Goal: Use online tool/utility: Utilize a website feature to perform a specific function

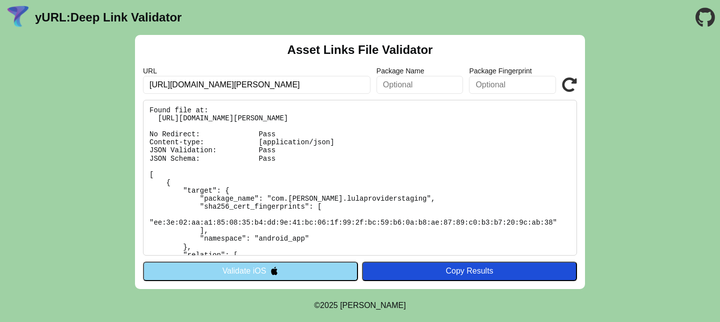
click at [328, 84] on input "[URL][DOMAIN_NAME][PERSON_NAME]" at bounding box center [256, 85] width 227 height 18
click at [282, 90] on input "[URL][DOMAIN_NAME][PERSON_NAME]" at bounding box center [256, 85] width 227 height 18
click at [282, 90] on input "https://l.lula-staging.com/o8oSMtN3" at bounding box center [256, 85] width 227 height 18
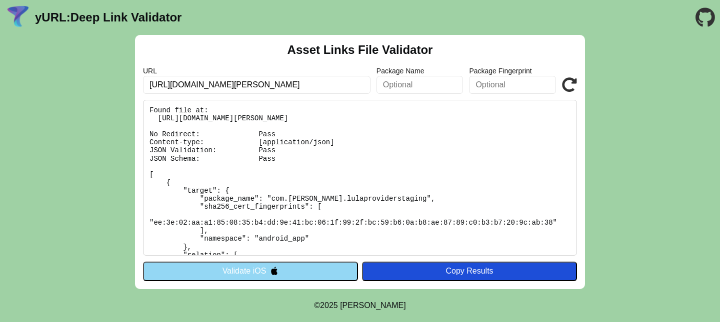
paste input ".life/GipILRXP"
type input "https://l.lula.life/GipILRXP"
click at [296, 268] on button "Validate iOS" at bounding box center [250, 271] width 215 height 19
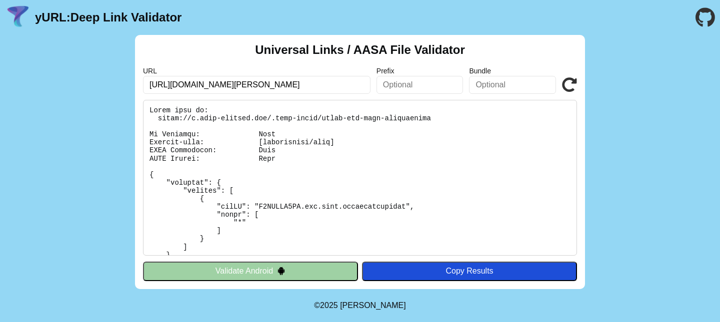
click at [273, 87] on input "[URL][DOMAIN_NAME][PERSON_NAME]" at bounding box center [256, 85] width 227 height 18
click at [273, 87] on input "https://l.lula-staging.com/o8oSMtN3" at bounding box center [256, 85] width 227 height 18
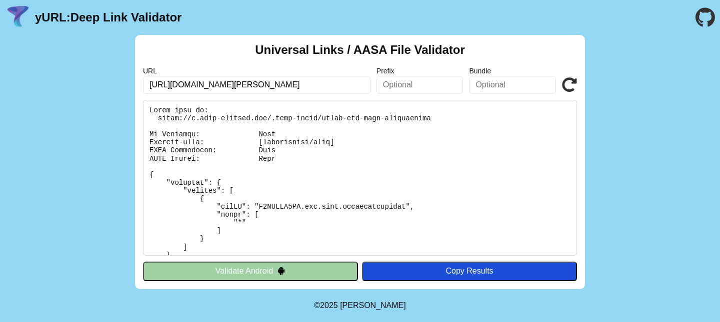
paste input ".life/GipILRXP"
type input "https://l.lula.life/GipILRXP"
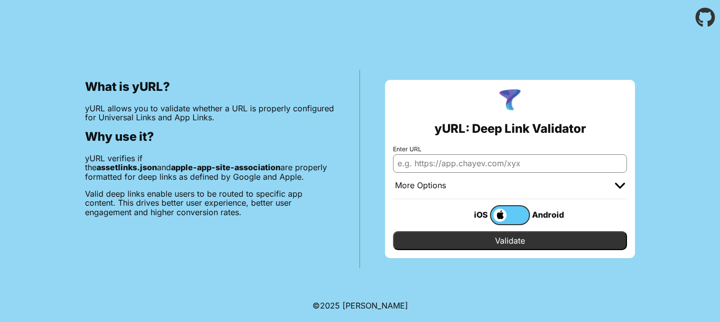
click at [490, 168] on input "Enter URL" at bounding box center [510, 163] width 234 height 18
paste input "[URL][DOMAIN_NAME][PERSON_NAME]"
type input "[URL][DOMAIN_NAME][PERSON_NAME]"
click at [515, 242] on input "Validate" at bounding box center [510, 240] width 234 height 19
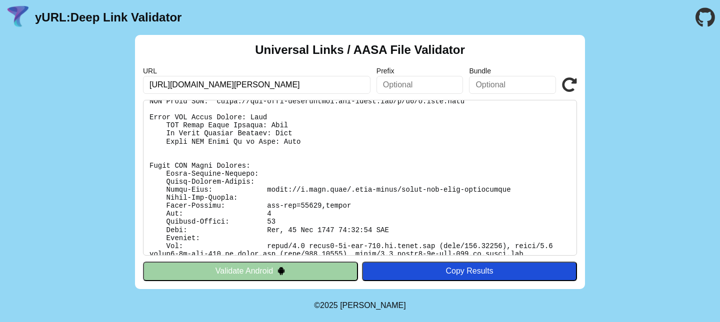
scroll to position [211, 0]
